Goal: Information Seeking & Learning: Learn about a topic

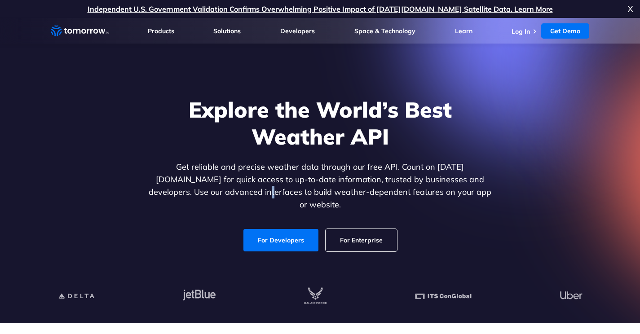
click at [348, 235] on link "For Enterprise" at bounding box center [360, 240] width 71 height 22
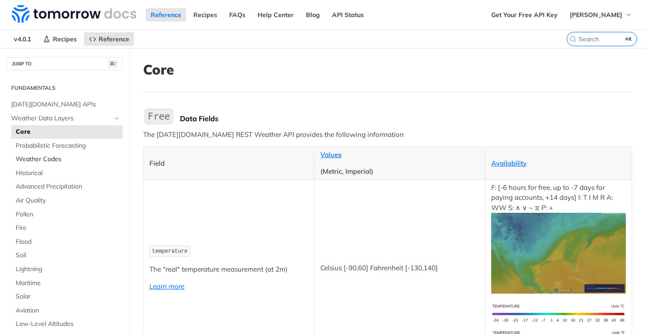
click at [40, 159] on span "Weather Codes" at bounding box center [68, 159] width 105 height 9
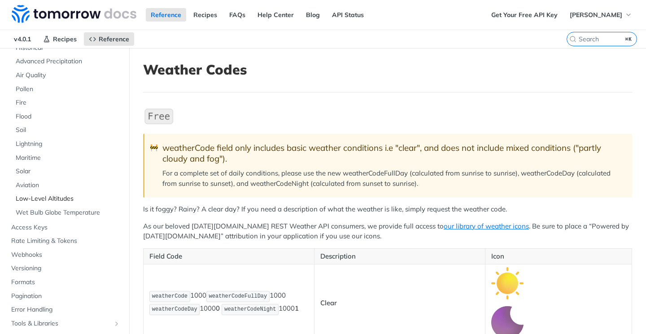
scroll to position [176, 0]
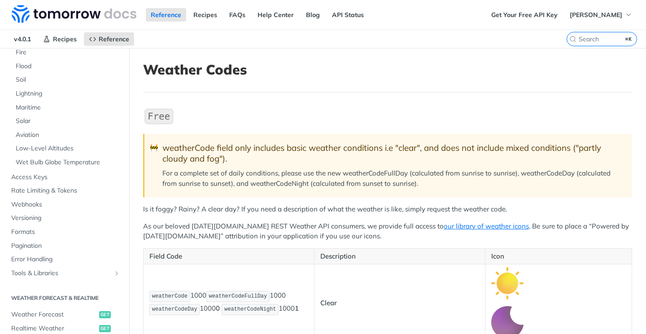
click at [577, 34] on label "⌘K" at bounding box center [602, 39] width 70 height 14
click at [577, 35] on input "⌘K" at bounding box center [591, 39] width 92 height 8
click at [575, 37] on input "search" at bounding box center [591, 39] width 92 height 8
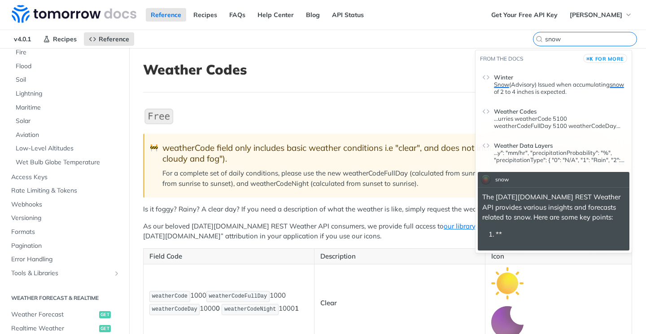
type input "snow"
click at [507, 86] on span "Snow" at bounding box center [501, 84] width 15 height 7
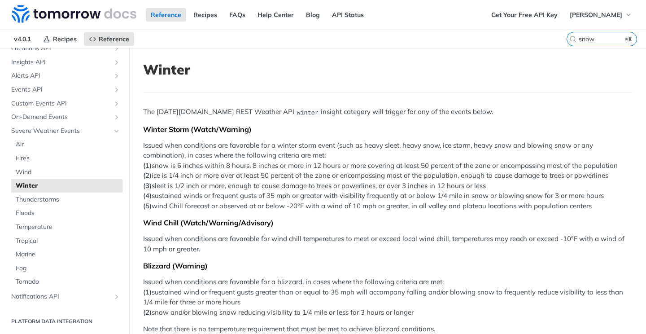
click at [582, 158] on p "Issued when conditions are favorable for a winter storm event (such as heavy sl…" at bounding box center [387, 175] width 489 height 71
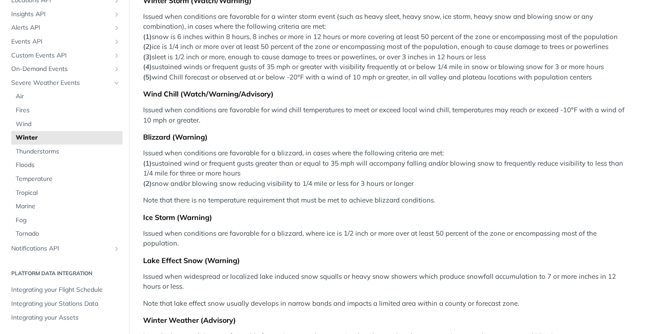
scroll to position [93, 0]
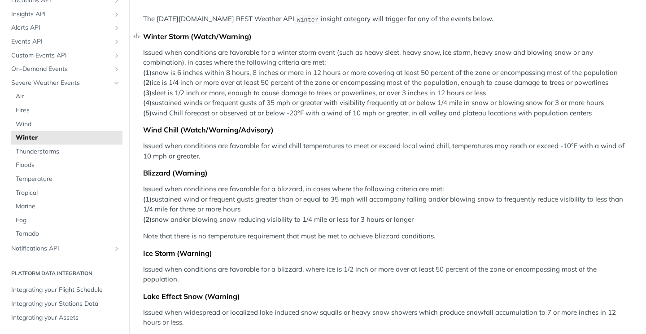
click at [522, 34] on div "Winter Storm (Watch/Warning)" at bounding box center [387, 36] width 489 height 9
click at [566, 50] on p "Issued when conditions are favorable for a winter storm event (such as heavy sl…" at bounding box center [387, 83] width 489 height 71
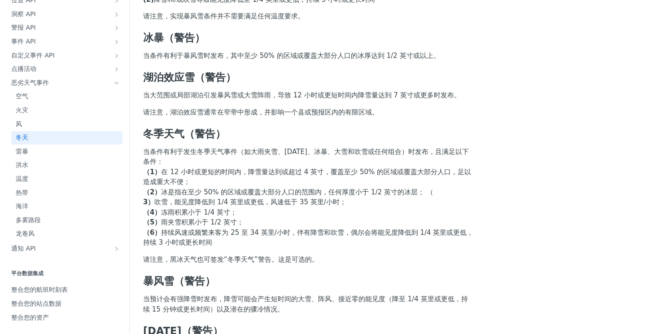
scroll to position [347, 0]
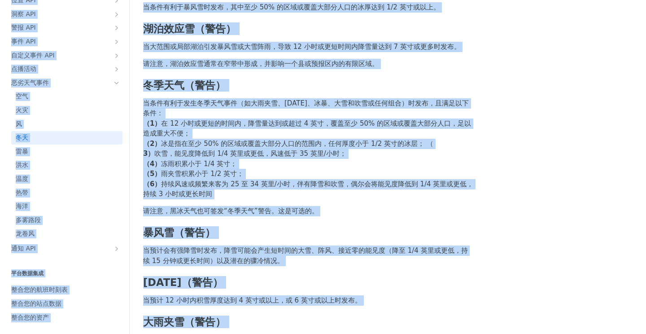
click at [309, 154] on div "Tomorrow.io REST Weather API 洞察类别将触发以下任何事件。 winter 冬季风暴（观察/警告） 当条件有利于发生冬季风暴事件（如…" at bounding box center [308, 139] width 331 height 867
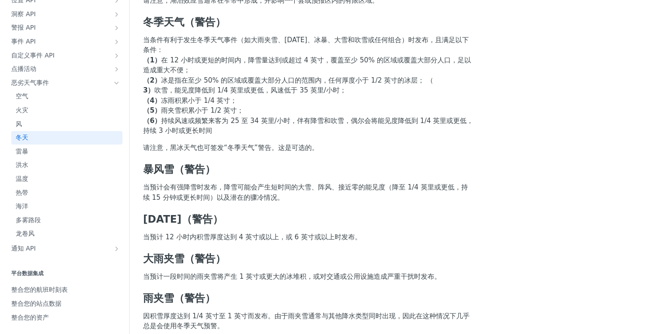
scroll to position [461, 0]
